Goal: Find specific page/section: Find specific page/section

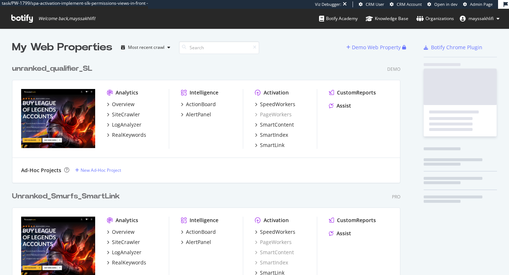
scroll to position [1723, 394]
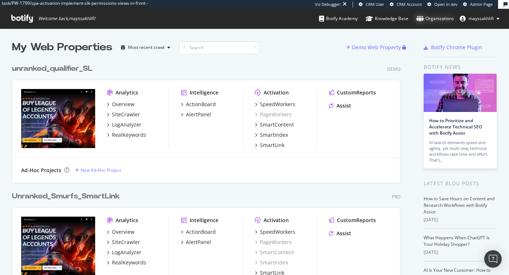
click at [432, 17] on div "Organizations" at bounding box center [435, 18] width 38 height 7
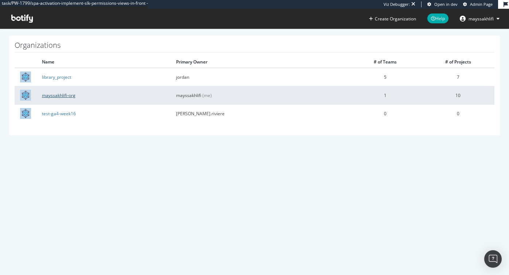
click at [60, 94] on link "mayssakhlifi-org" at bounding box center [59, 95] width 34 height 6
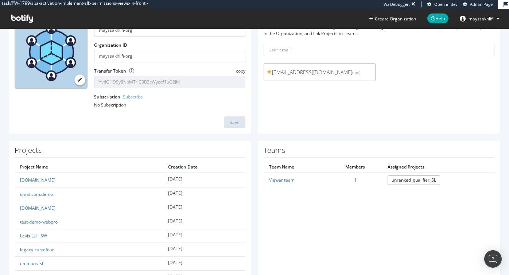
scroll to position [63, 0]
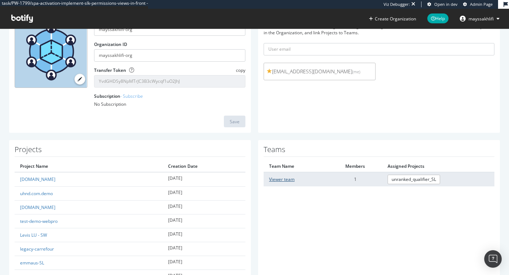
click at [278, 178] on link "Viewer team" at bounding box center [282, 179] width 26 height 6
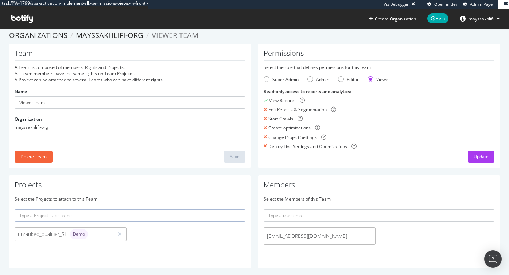
scroll to position [4, 0]
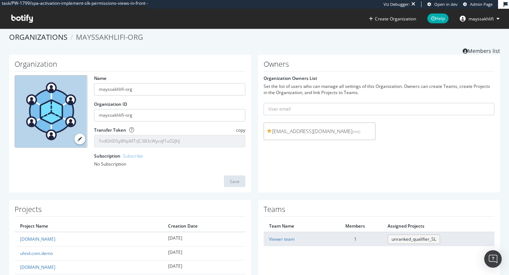
click at [409, 237] on link "unranked_qualifier_SL" at bounding box center [413, 238] width 52 height 9
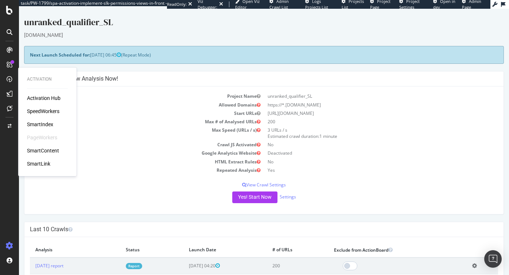
click at [47, 121] on div "SmartIndex" at bounding box center [40, 124] width 26 height 7
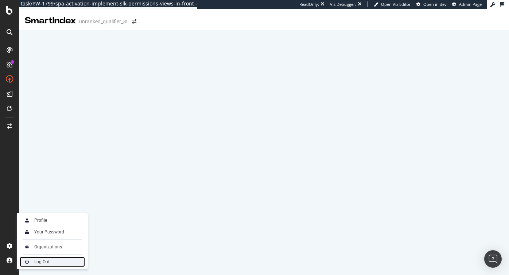
click at [38, 260] on div "Log Out" at bounding box center [41, 262] width 15 height 6
